Goal: Task Accomplishment & Management: Use online tool/utility

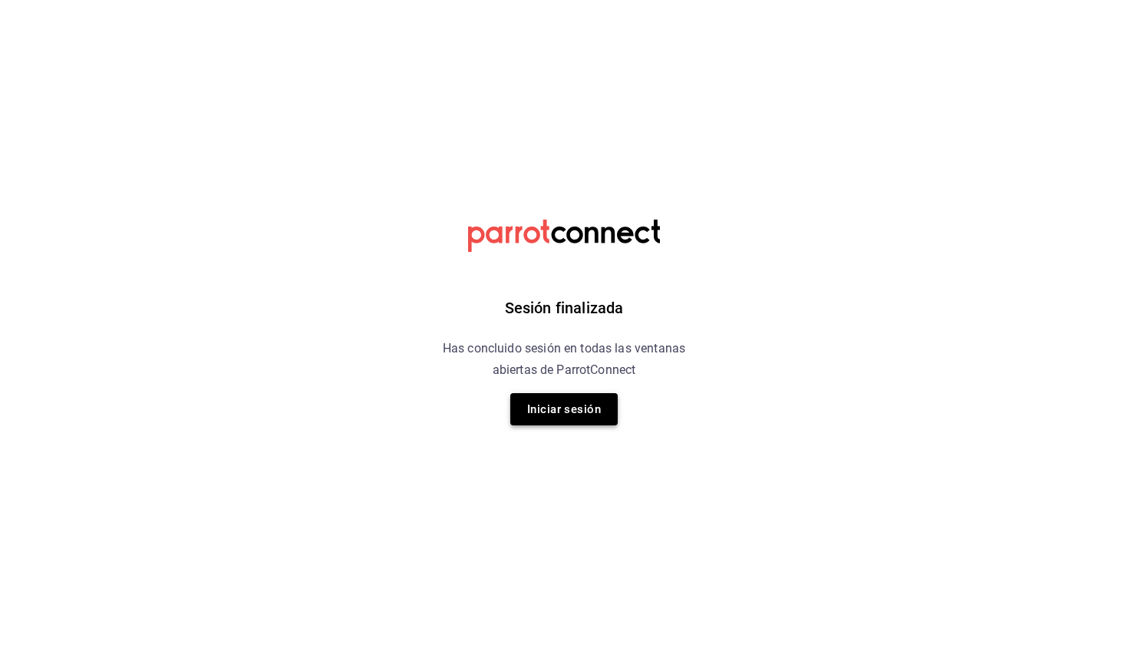
click at [599, 416] on button "Iniciar sesión" at bounding box center [563, 409] width 107 height 32
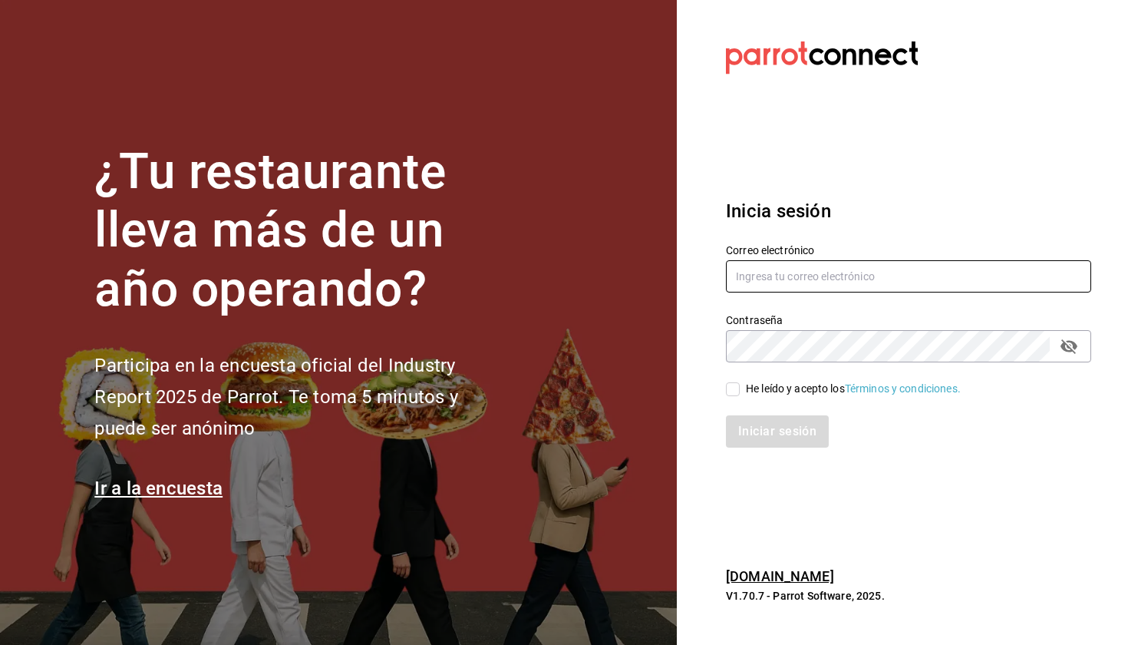
type input "laumoreno2919@gmail.com"
click at [737, 388] on input "He leído y acepto los Términos y condiciones." at bounding box center [733, 389] width 14 height 14
checkbox input "true"
click at [762, 434] on button "Iniciar sesión" at bounding box center [777, 431] width 103 height 32
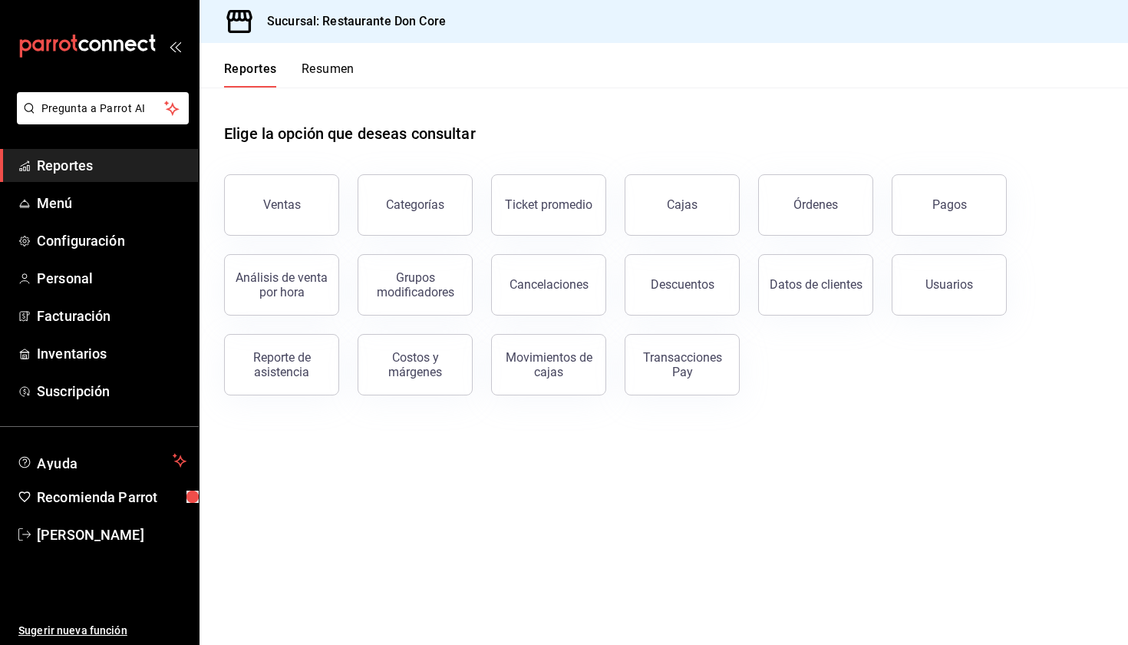
click at [117, 167] on span "Reportes" at bounding box center [112, 165] width 150 height 21
click at [154, 162] on span "Reportes" at bounding box center [112, 165] width 150 height 21
click at [936, 199] on div "Pagos" at bounding box center [949, 204] width 35 height 15
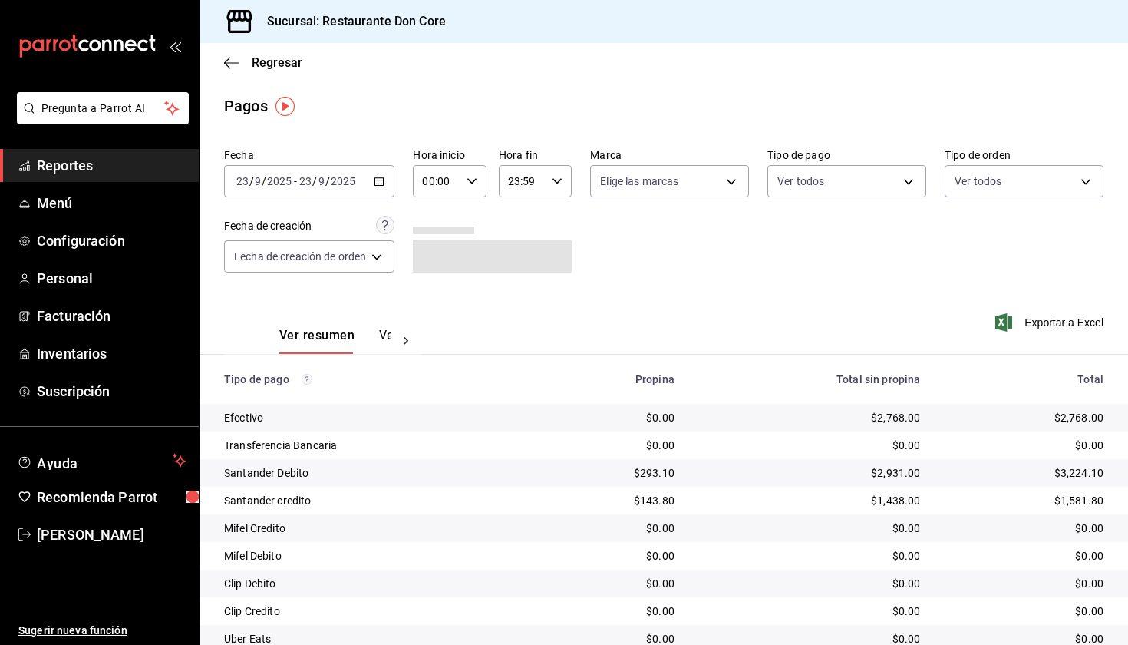
click at [384, 182] on icon "button" at bounding box center [379, 181] width 11 height 11
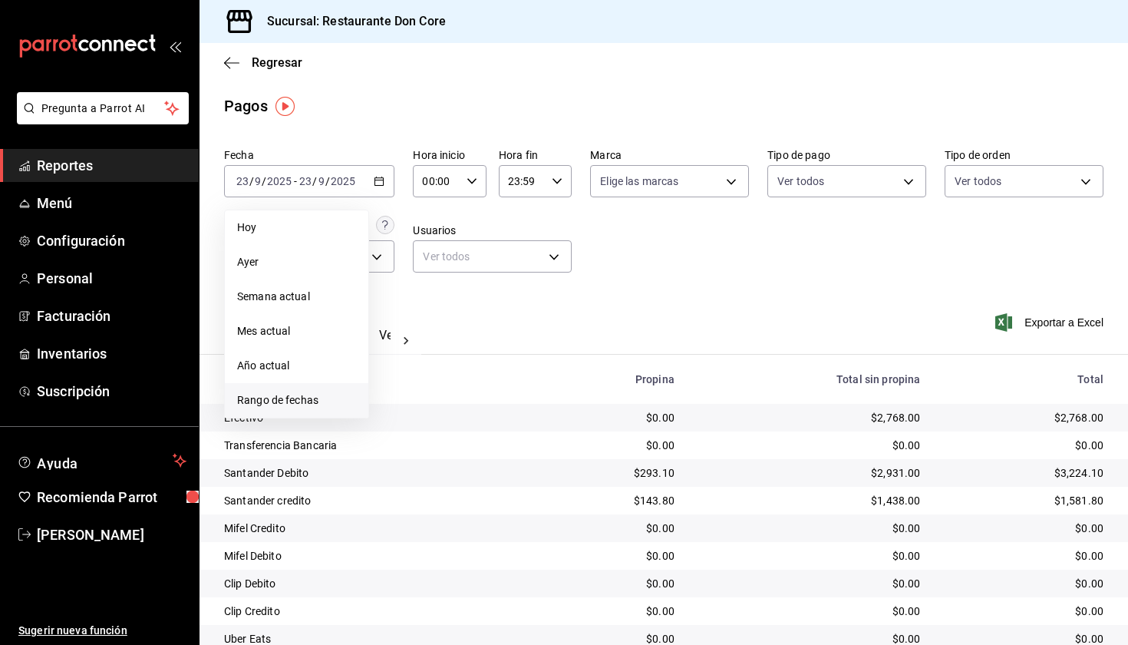
click at [319, 400] on span "Rango de fechas" at bounding box center [296, 400] width 119 height 16
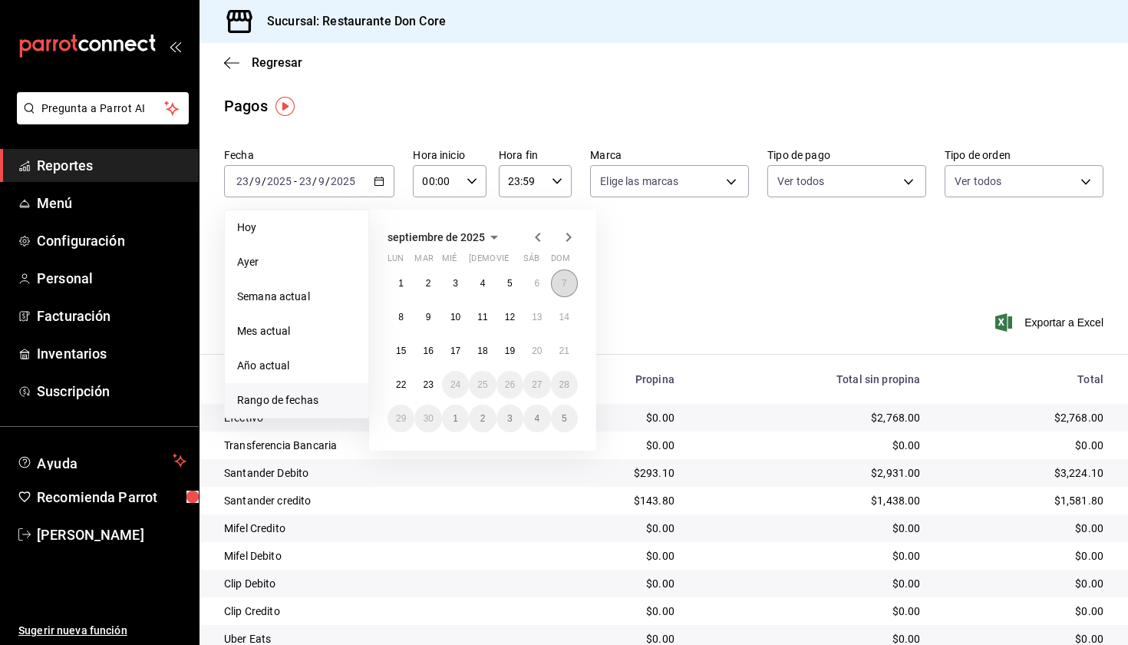
click at [566, 289] on abbr "7" at bounding box center [564, 283] width 5 height 11
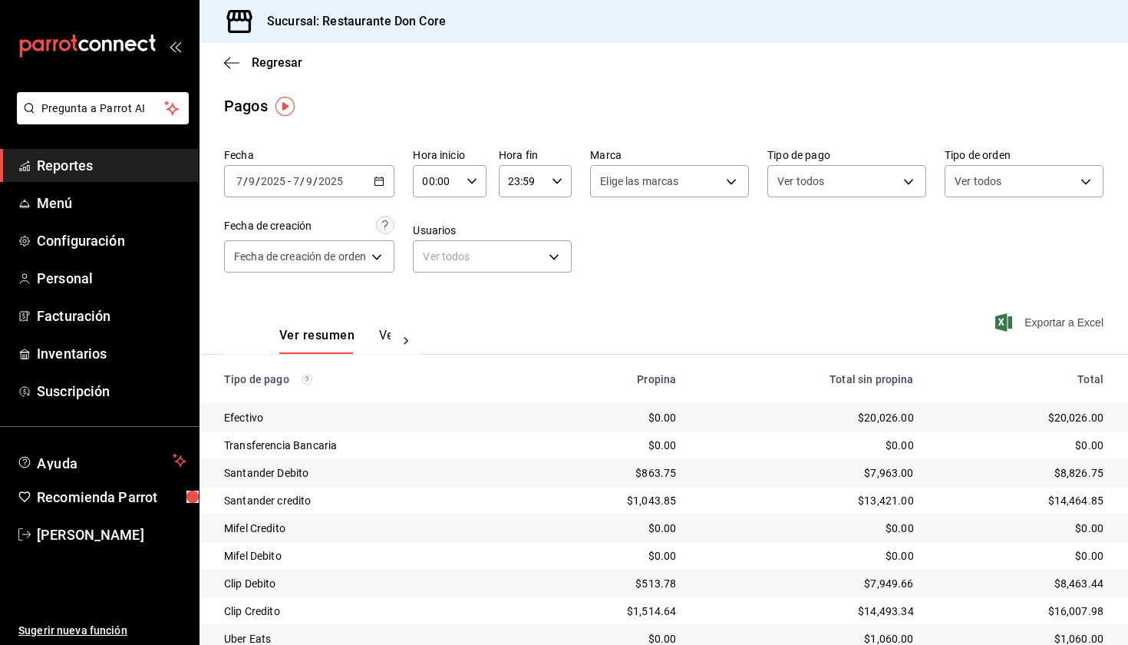
click at [1051, 322] on span "Exportar a Excel" at bounding box center [1050, 322] width 105 height 18
